Goal: Task Accomplishment & Management: Manage account settings

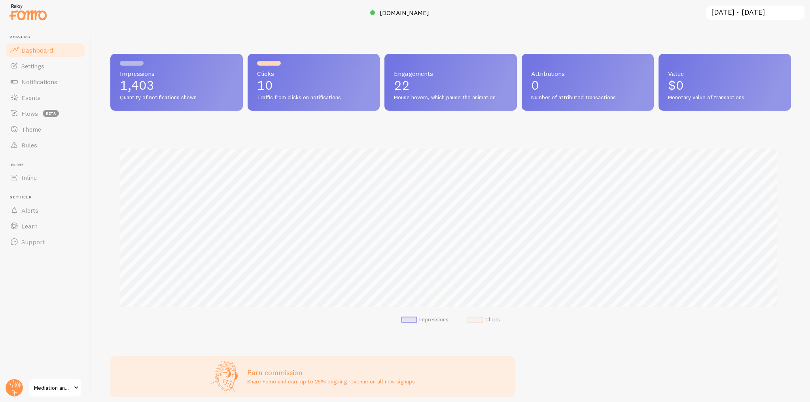
scroll to position [208, 675]
click at [32, 101] on span "Events" at bounding box center [30, 98] width 19 height 8
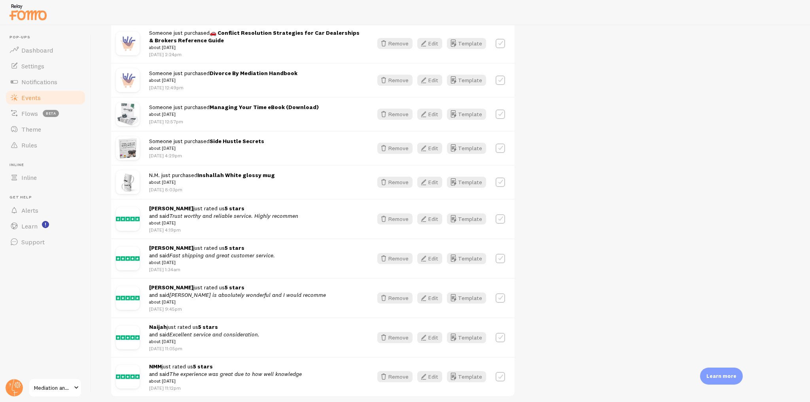
scroll to position [380, 0]
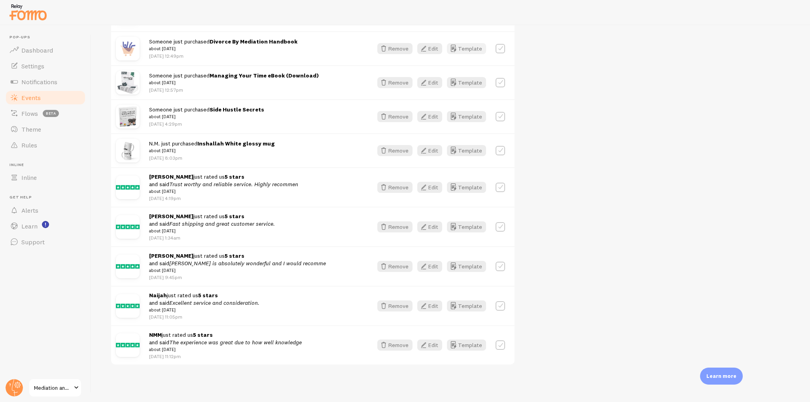
click at [465, 43] on button "Template" at bounding box center [466, 48] width 39 height 11
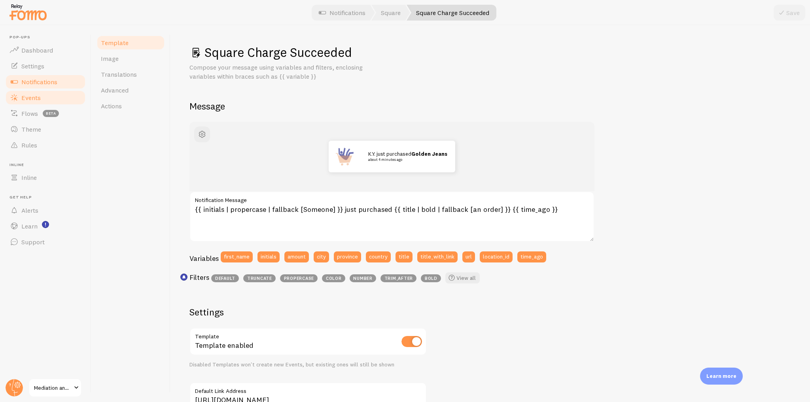
click at [32, 100] on span "Events" at bounding box center [30, 98] width 19 height 8
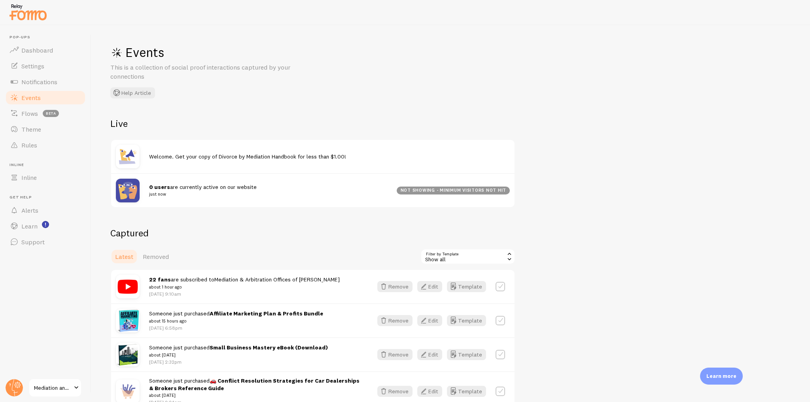
click at [473, 251] on div "Show all" at bounding box center [467, 257] width 95 height 16
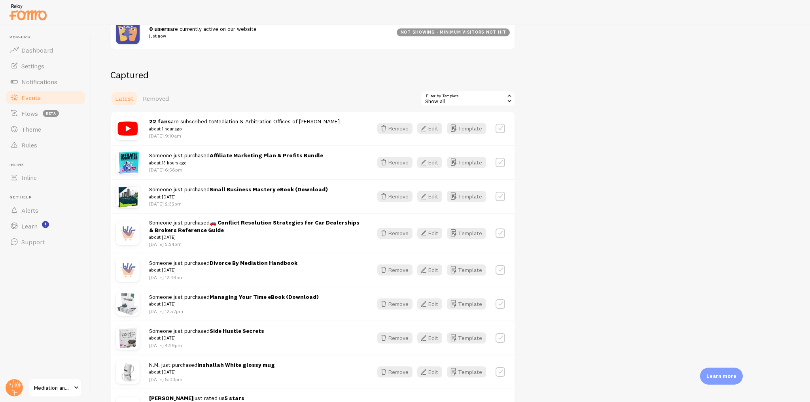
scroll to position [190, 0]
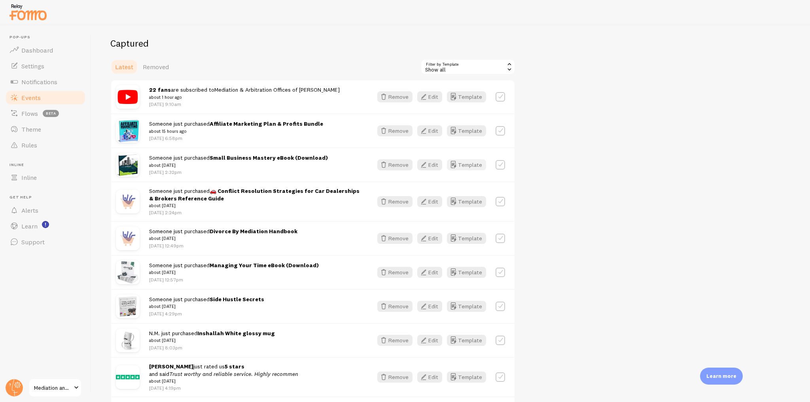
click at [463, 163] on button "Template" at bounding box center [466, 164] width 39 height 11
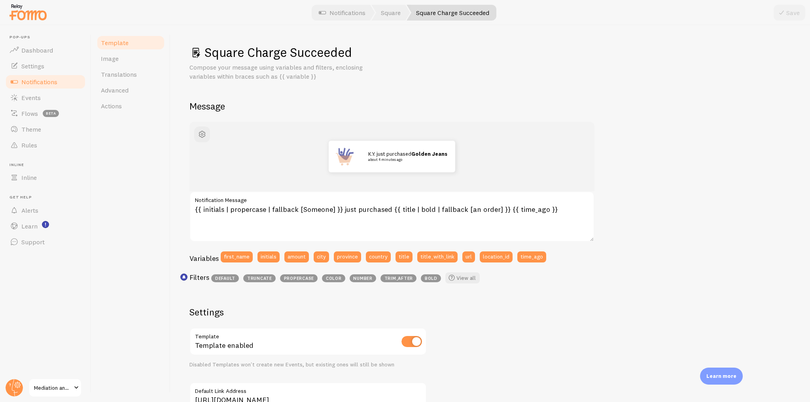
click at [40, 80] on span "Notifications" at bounding box center [39, 82] width 36 height 8
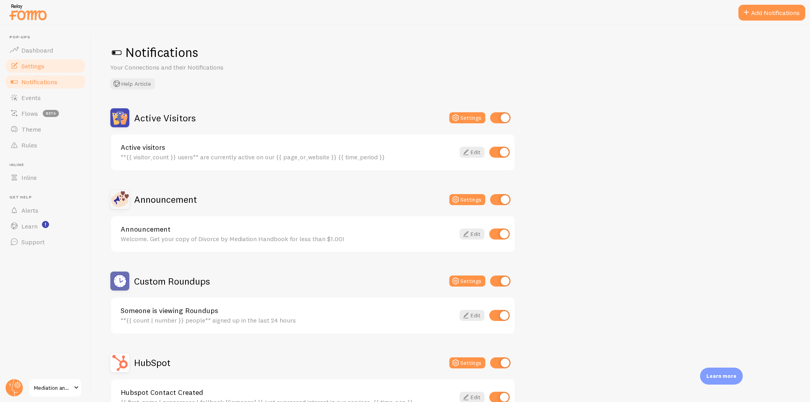
click at [41, 59] on link "Settings" at bounding box center [45, 66] width 81 height 16
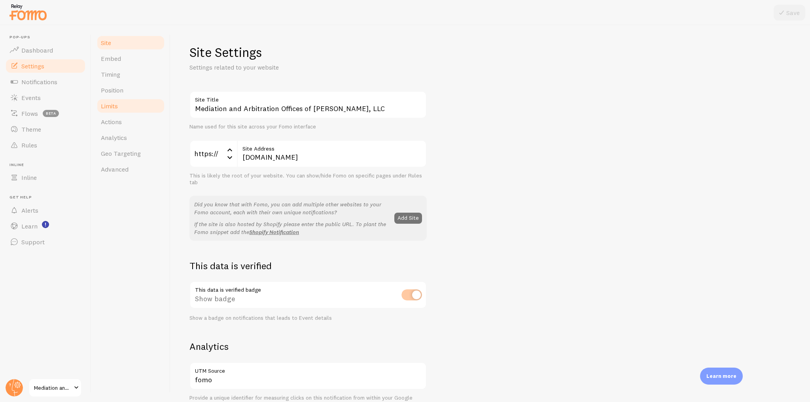
click at [117, 110] on link "Limits" at bounding box center [130, 106] width 69 height 16
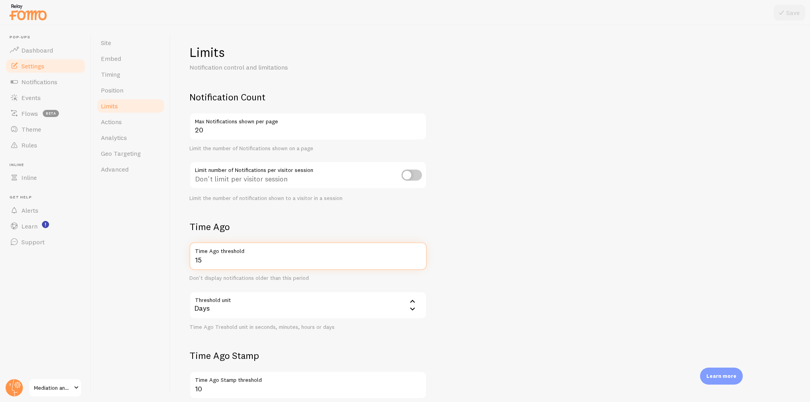
drag, startPoint x: 219, startPoint y: 261, endPoint x: 191, endPoint y: 259, distance: 27.4
click at [191, 259] on input "15" at bounding box center [307, 256] width 237 height 28
click at [42, 80] on span "Notifications" at bounding box center [39, 82] width 36 height 8
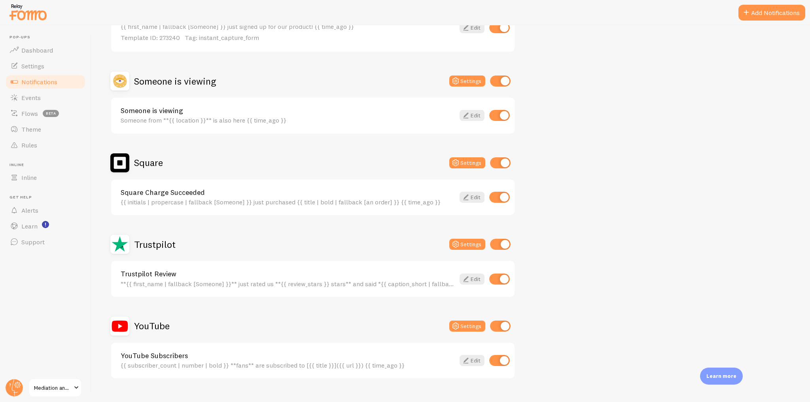
scroll to position [518, 0]
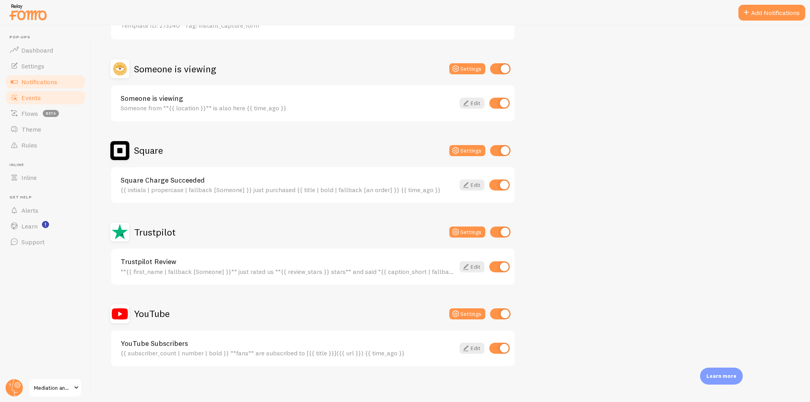
click at [40, 97] on link "Events" at bounding box center [45, 98] width 81 height 16
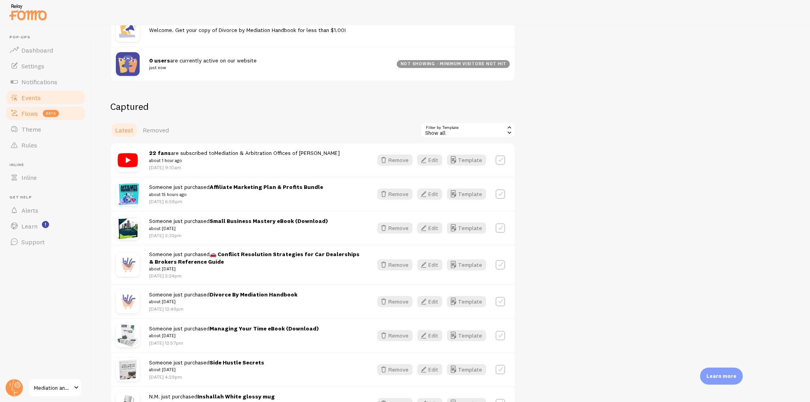
scroll to position [221, 0]
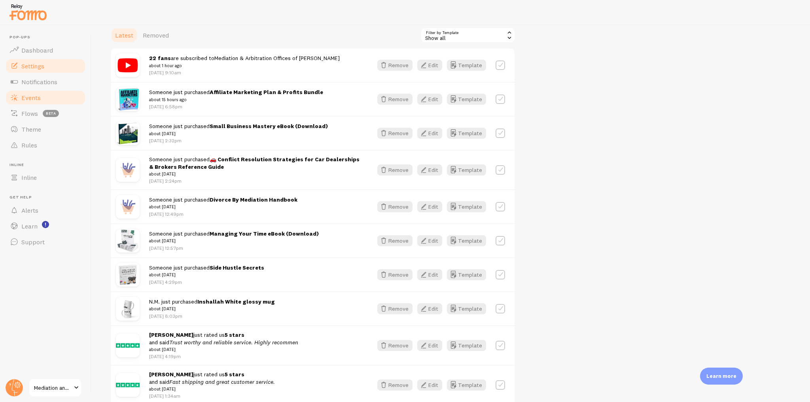
click at [28, 64] on span "Settings" at bounding box center [32, 66] width 23 height 8
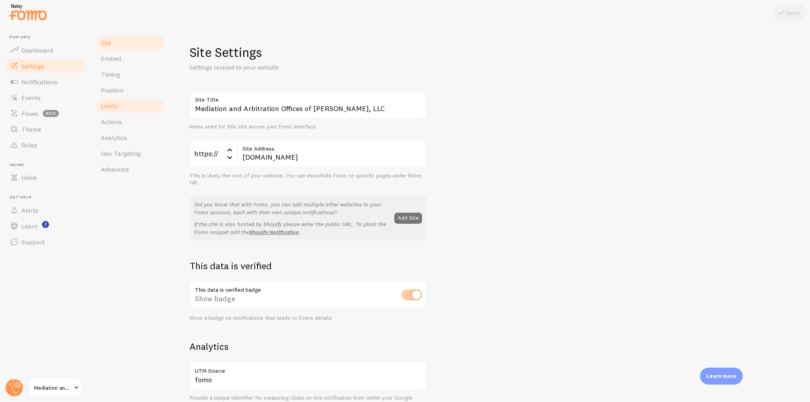
click at [114, 107] on span "Limits" at bounding box center [109, 106] width 17 height 8
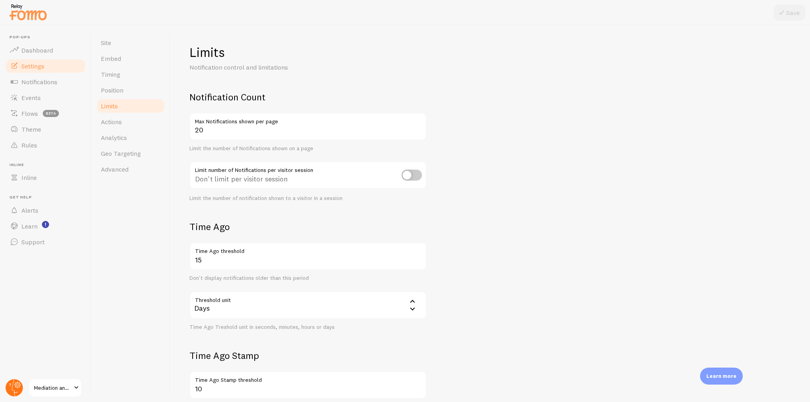
click at [19, 381] on circle at bounding box center [14, 387] width 17 height 17
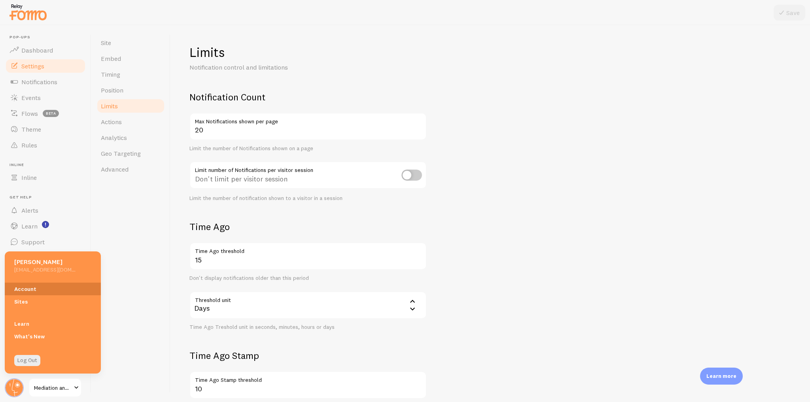
click at [29, 287] on link "Account" at bounding box center [53, 289] width 96 height 13
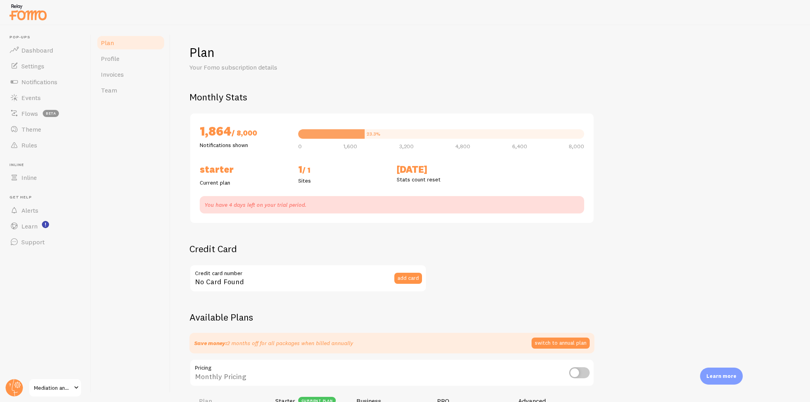
checkbox input "true"
click at [42, 66] on span "Settings" at bounding box center [32, 66] width 23 height 8
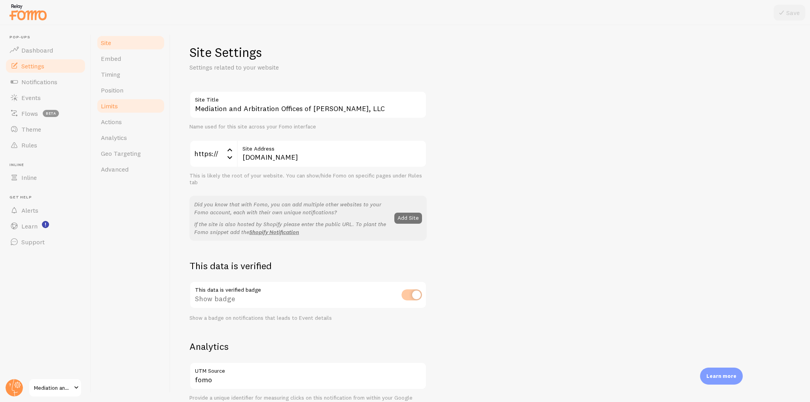
click at [127, 110] on link "Limits" at bounding box center [130, 106] width 69 height 16
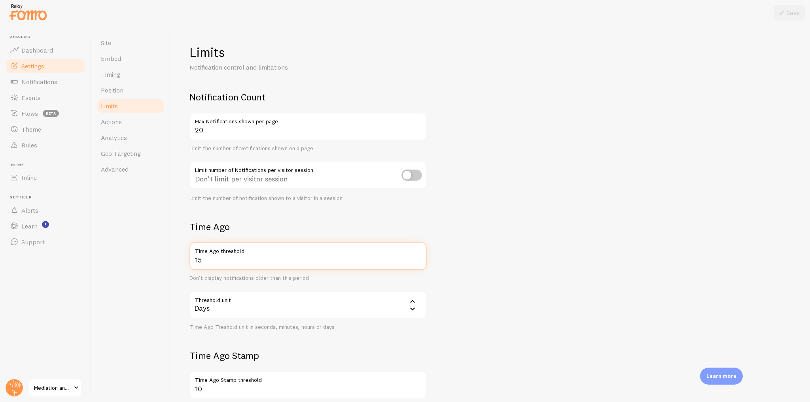
drag, startPoint x: 209, startPoint y: 261, endPoint x: 189, endPoint y: 253, distance: 20.9
click at [189, 253] on div "15 Time Ago threshold" at bounding box center [307, 256] width 237 height 28
type input "365"
click at [792, 8] on button "Save" at bounding box center [790, 13] width 32 height 16
click at [36, 97] on span "Events" at bounding box center [30, 98] width 19 height 8
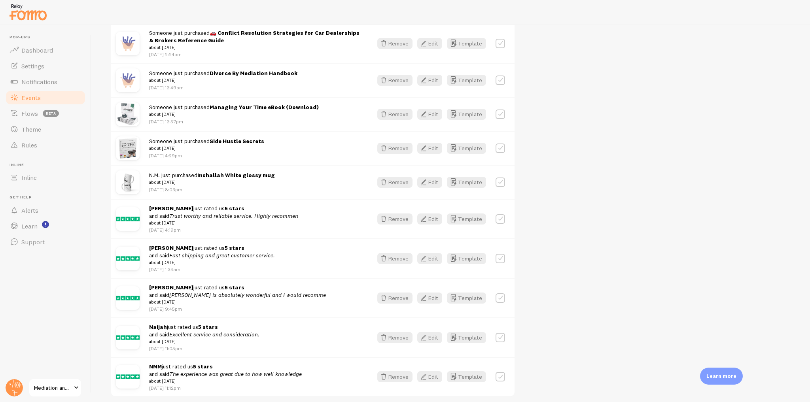
scroll to position [381, 0]
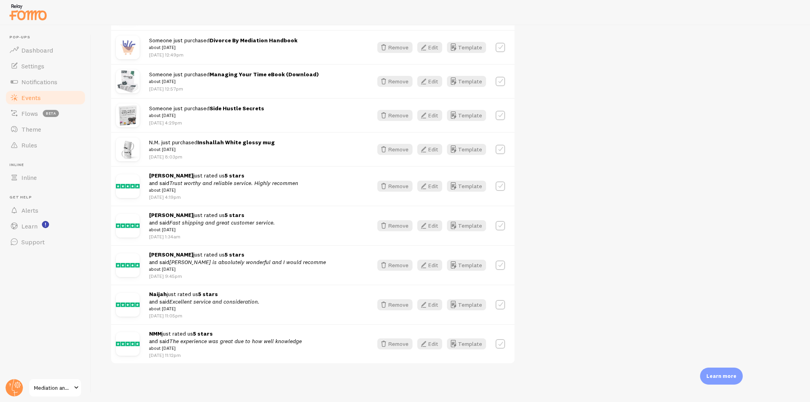
click at [588, 168] on div "Captured Latest Removed Filter by Template all Show all Show all Instant Captur…" at bounding box center [450, 105] width 681 height 518
click at [41, 87] on link "Notifications" at bounding box center [45, 82] width 81 height 16
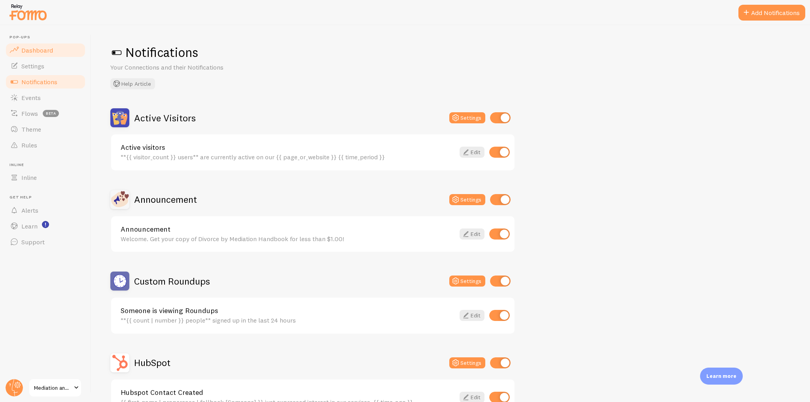
click at [51, 49] on span "Dashboard" at bounding box center [37, 50] width 32 height 8
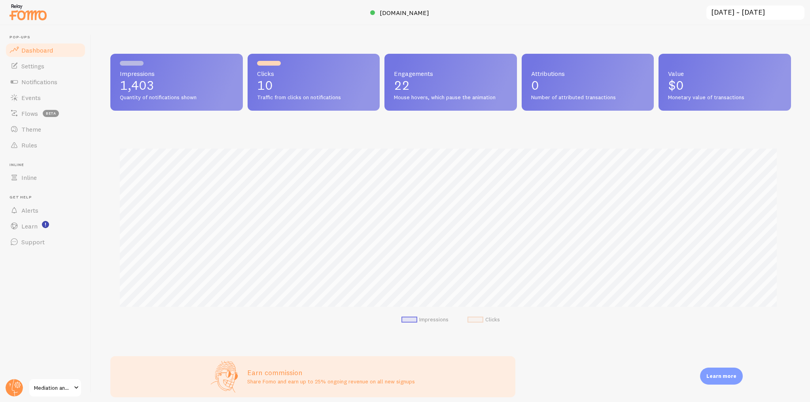
scroll to position [208, 675]
click at [29, 16] on img at bounding box center [28, 12] width 40 height 20
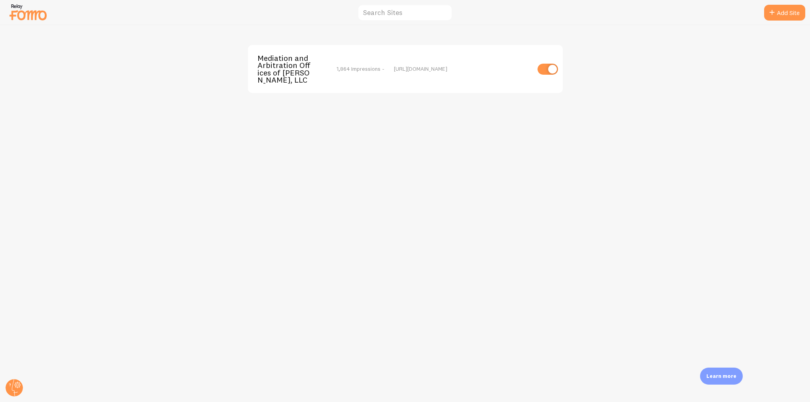
click at [280, 70] on span "Mediation and Arbitration Offices of [PERSON_NAME], LLC" at bounding box center [289, 69] width 64 height 29
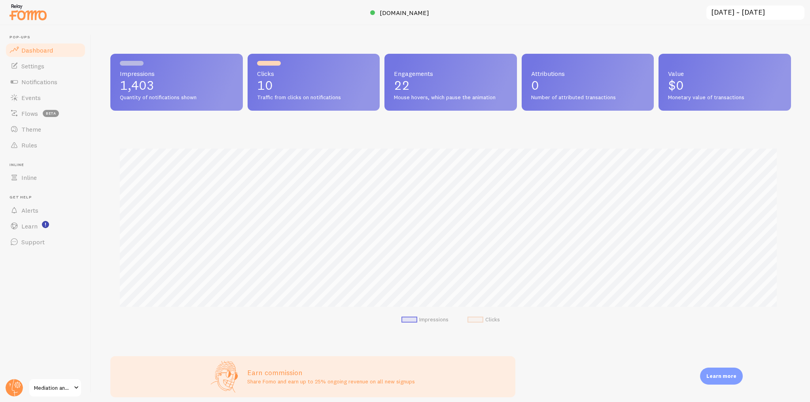
scroll to position [208, 675]
click at [393, 16] on span "[DOMAIN_NAME]" at bounding box center [404, 13] width 49 height 8
click at [23, 144] on span "Rules" at bounding box center [29, 145] width 16 height 8
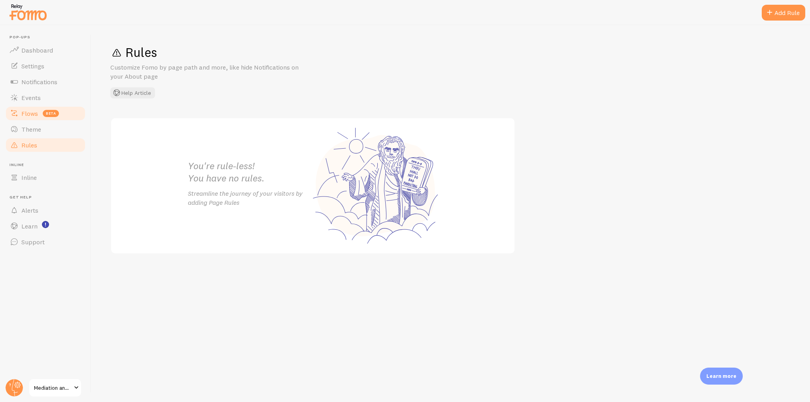
click at [33, 115] on span "Flows" at bounding box center [29, 114] width 17 height 8
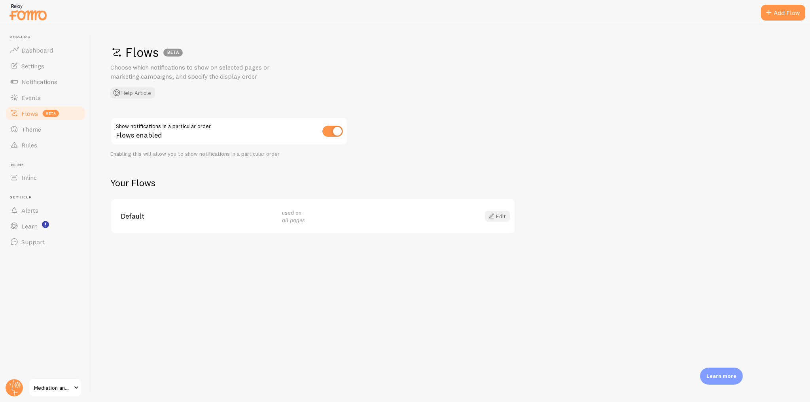
click at [495, 212] on span at bounding box center [490, 216] width 9 height 9
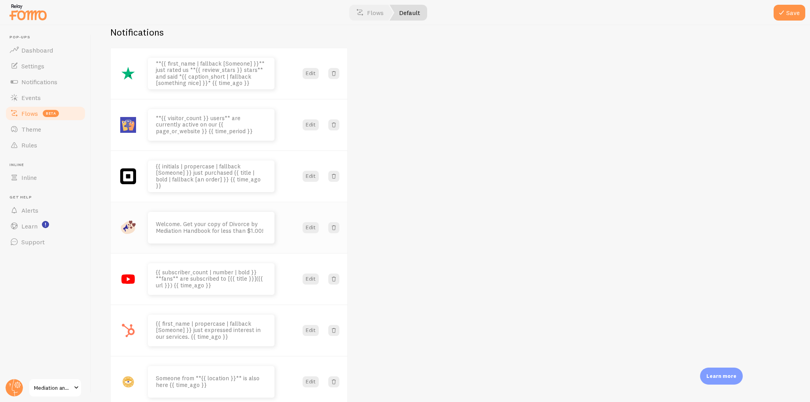
scroll to position [42, 0]
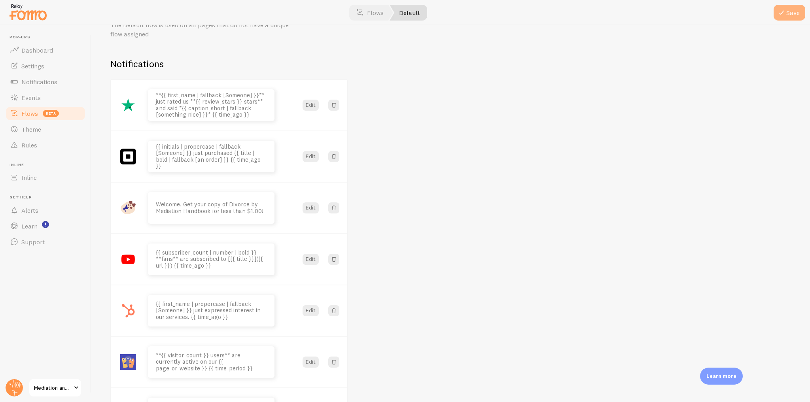
click at [786, 18] on button "Save" at bounding box center [790, 13] width 32 height 16
click at [21, 12] on img at bounding box center [28, 12] width 40 height 20
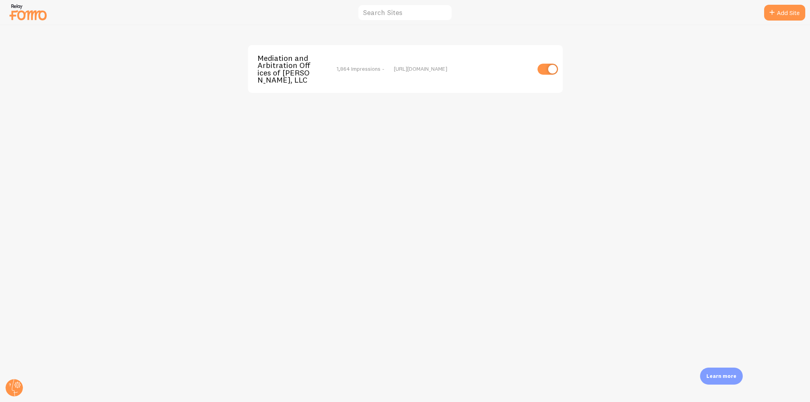
click at [289, 77] on span "Mediation and Arbitration Offices of [PERSON_NAME], LLC" at bounding box center [289, 69] width 64 height 29
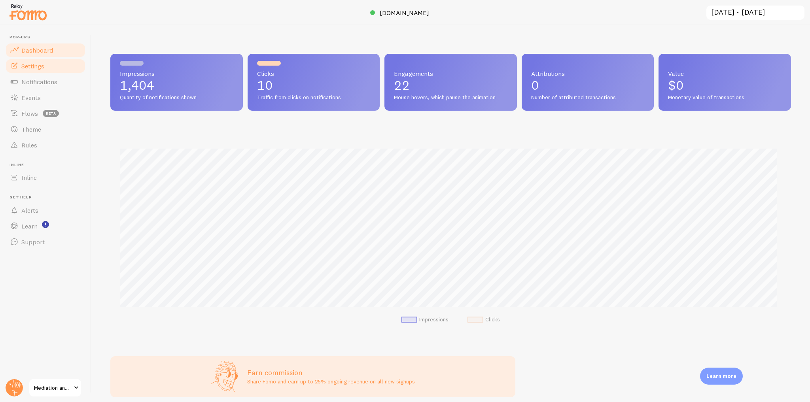
scroll to position [208, 675]
click at [27, 68] on span "Settings" at bounding box center [32, 66] width 23 height 8
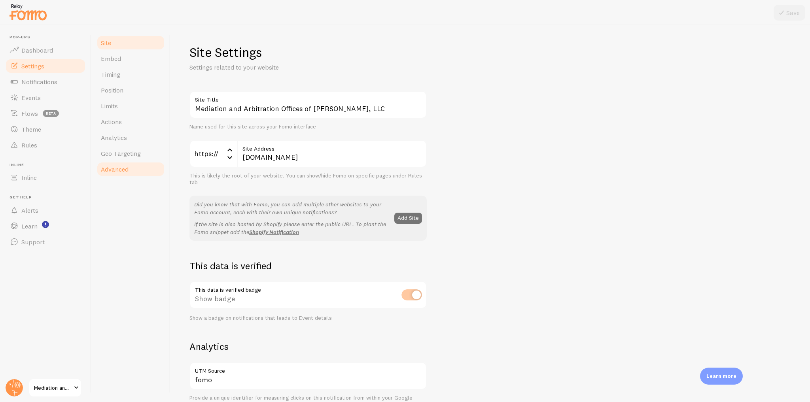
click at [120, 163] on link "Advanced" at bounding box center [130, 169] width 69 height 16
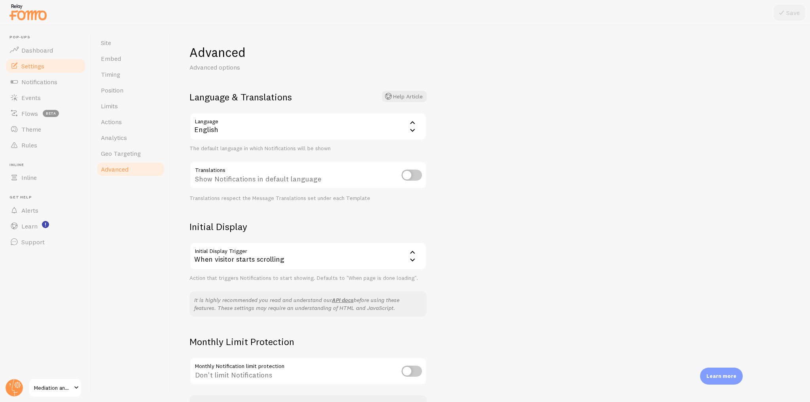
click at [344, 259] on div "When visitor starts scrolling" at bounding box center [307, 256] width 237 height 28
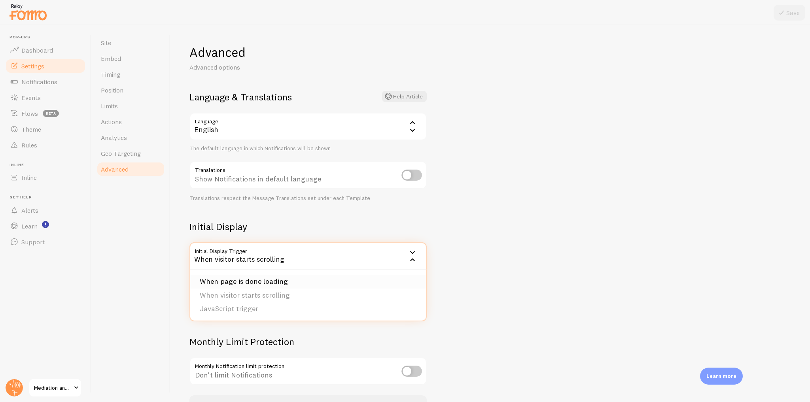
click at [285, 280] on li "When page is done loading" at bounding box center [308, 282] width 236 height 14
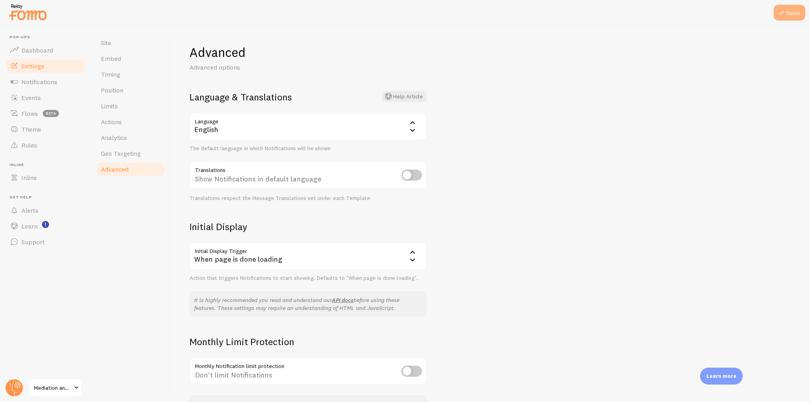
click at [803, 8] on button "Save" at bounding box center [790, 13] width 32 height 16
